Goal: Find specific page/section

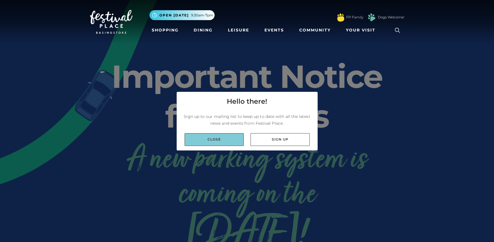
click at [208, 144] on link "Close" at bounding box center [214, 139] width 59 height 13
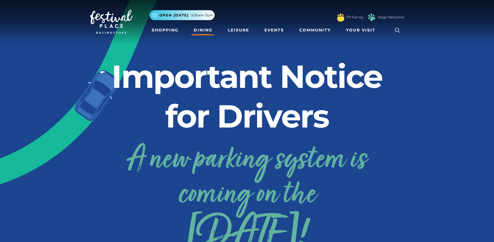
click at [208, 34] on link "Dining" at bounding box center [204, 30] width 24 height 10
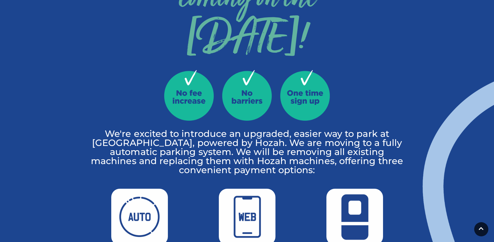
scroll to position [196, 0]
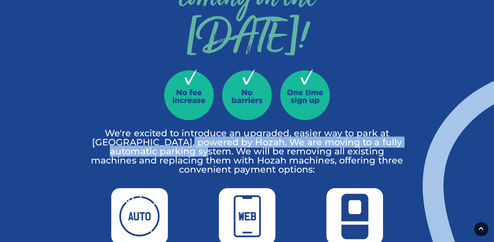
drag, startPoint x: 190, startPoint y: 140, endPoint x: 225, endPoint y: 151, distance: 36.8
click at [225, 151] on p "We're excited to introduce an upgraded, easier way to park at [GEOGRAPHIC_DATA]…" at bounding box center [247, 151] width 314 height 45
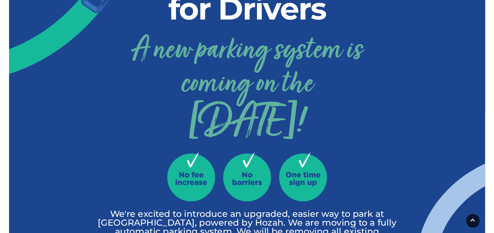
scroll to position [0, 0]
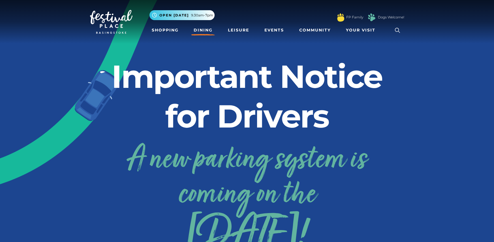
click at [207, 28] on link "Dining" at bounding box center [204, 30] width 24 height 10
